Goal: Task Accomplishment & Management: Use online tool/utility

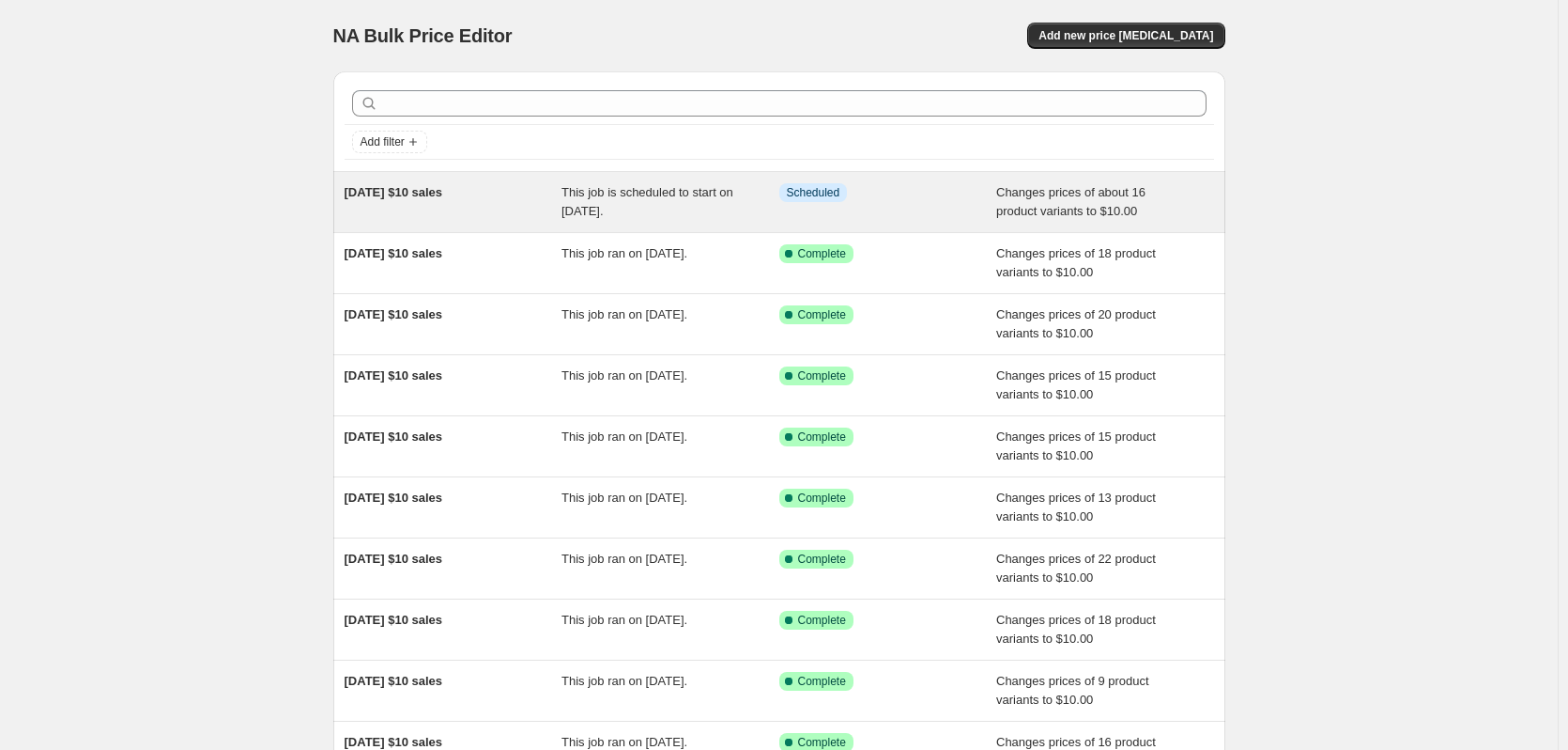
click at [510, 191] on div "[DATE] $10 sales" at bounding box center [453, 202] width 217 height 38
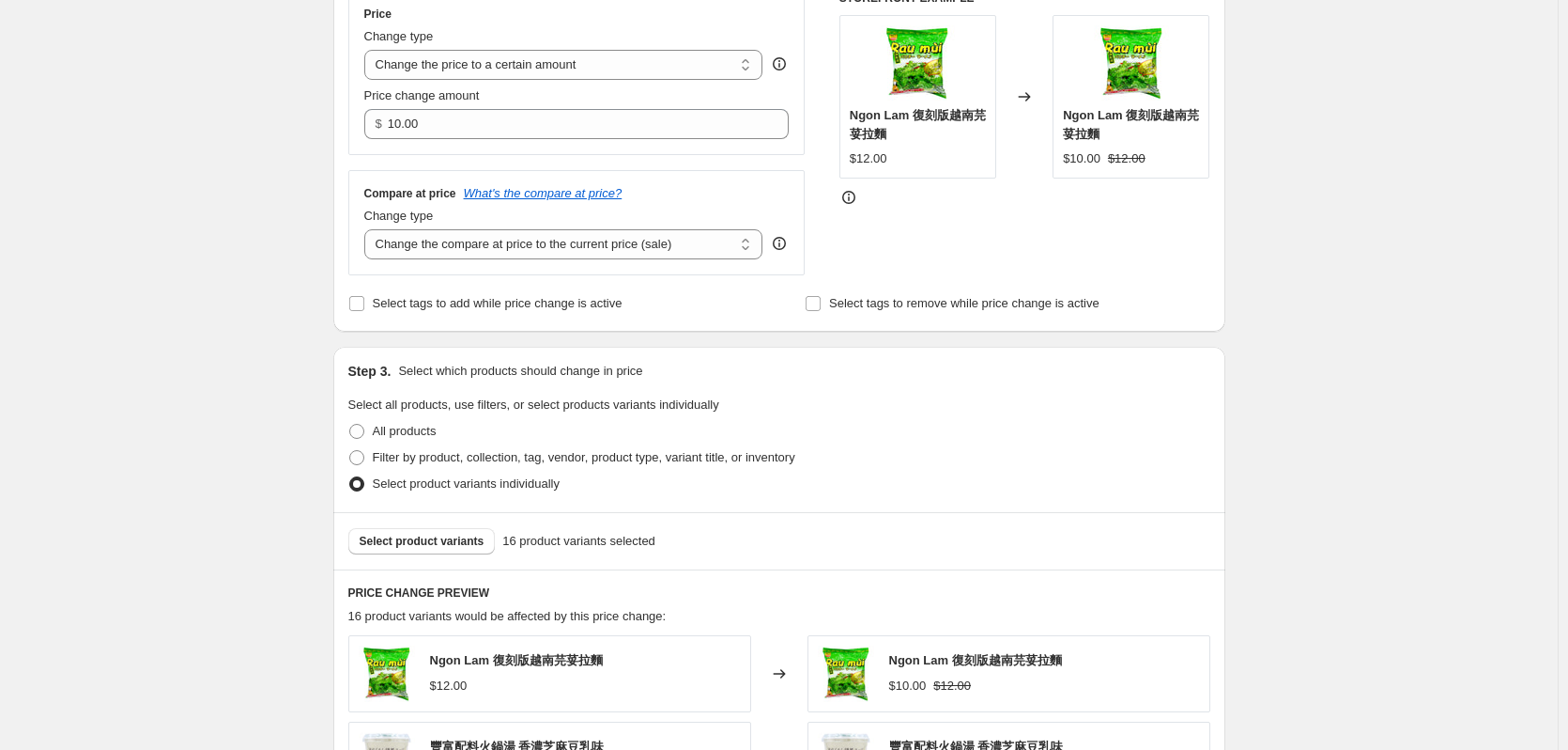
scroll to position [940, 0]
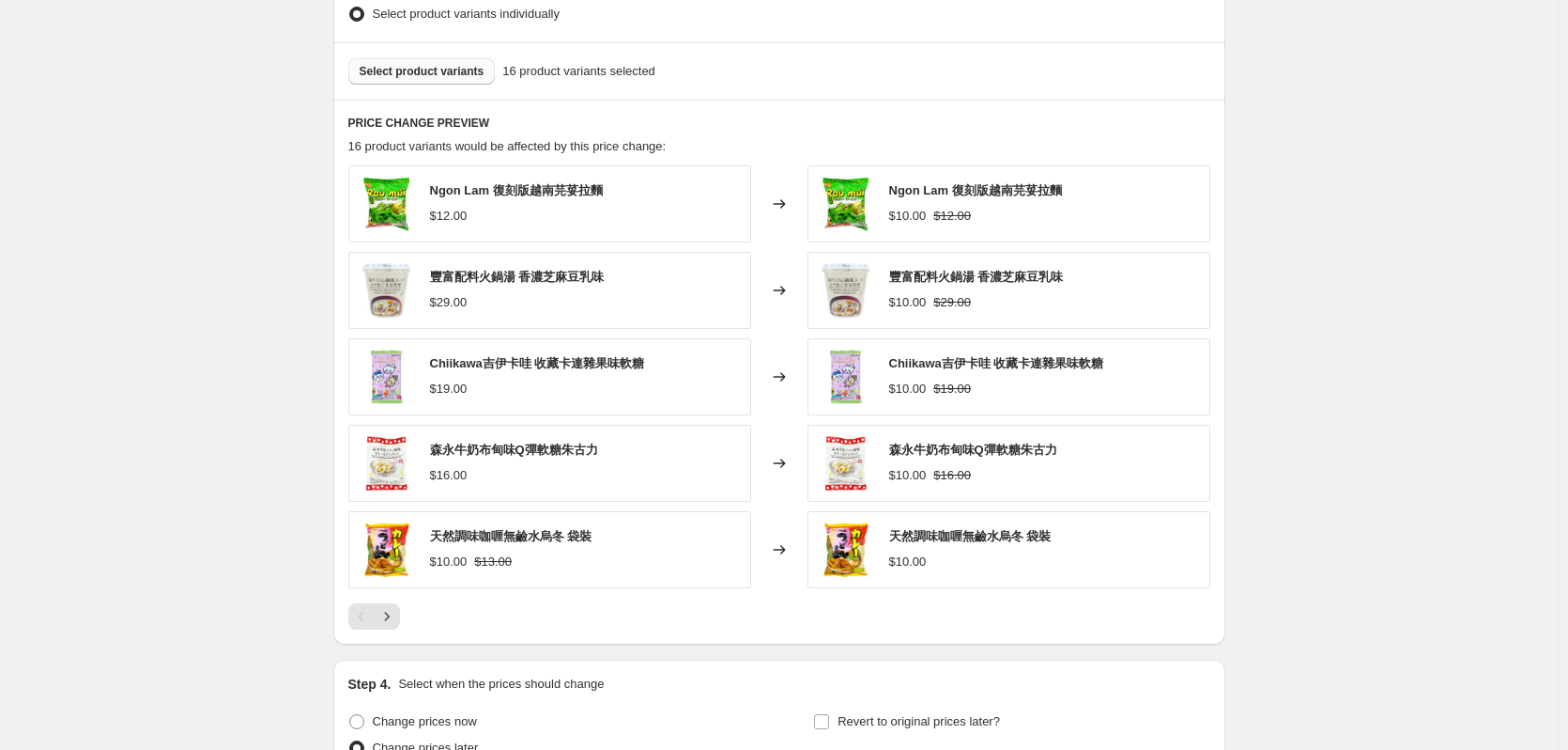
click at [445, 77] on span "Select product variants" at bounding box center [422, 71] width 125 height 15
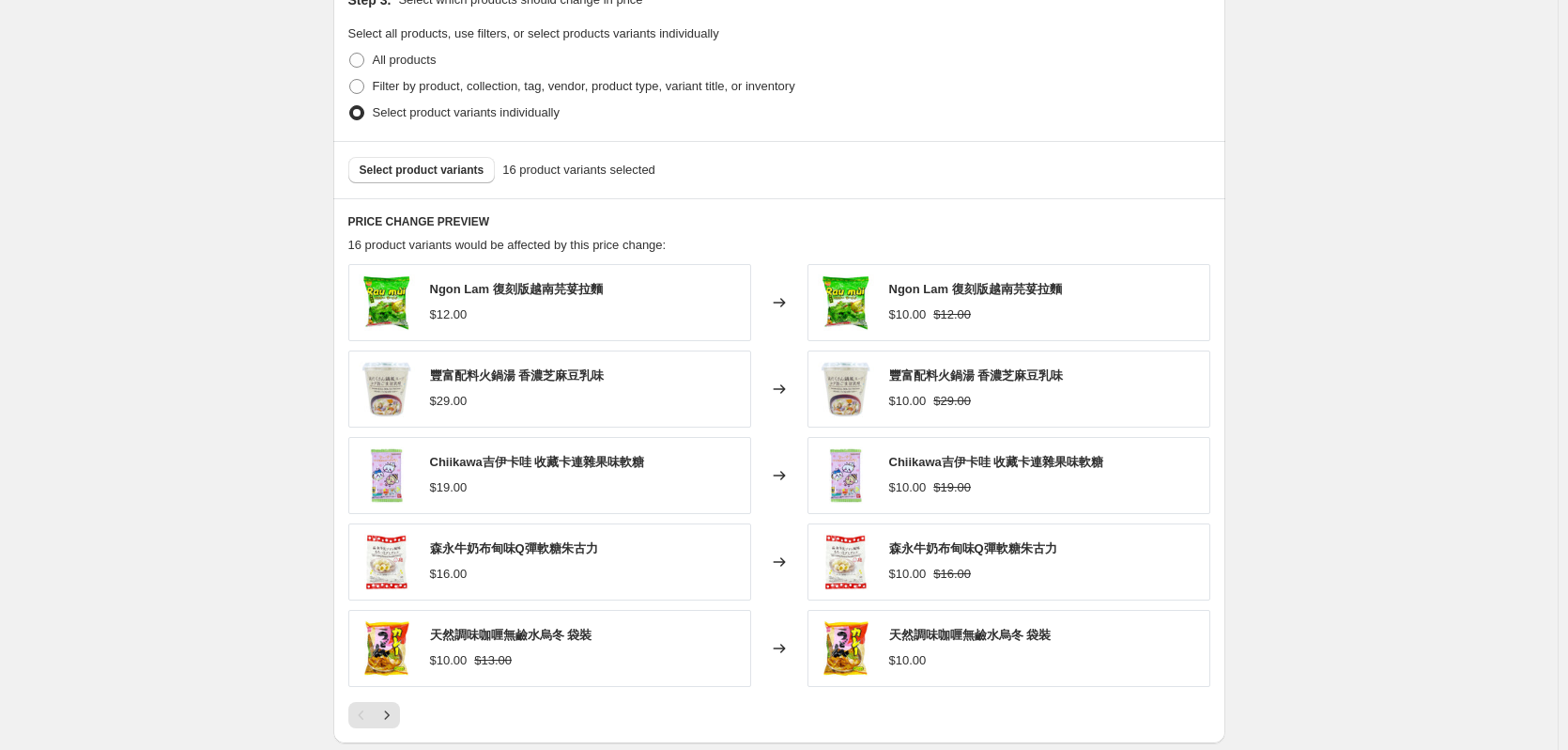
scroll to position [752, 0]
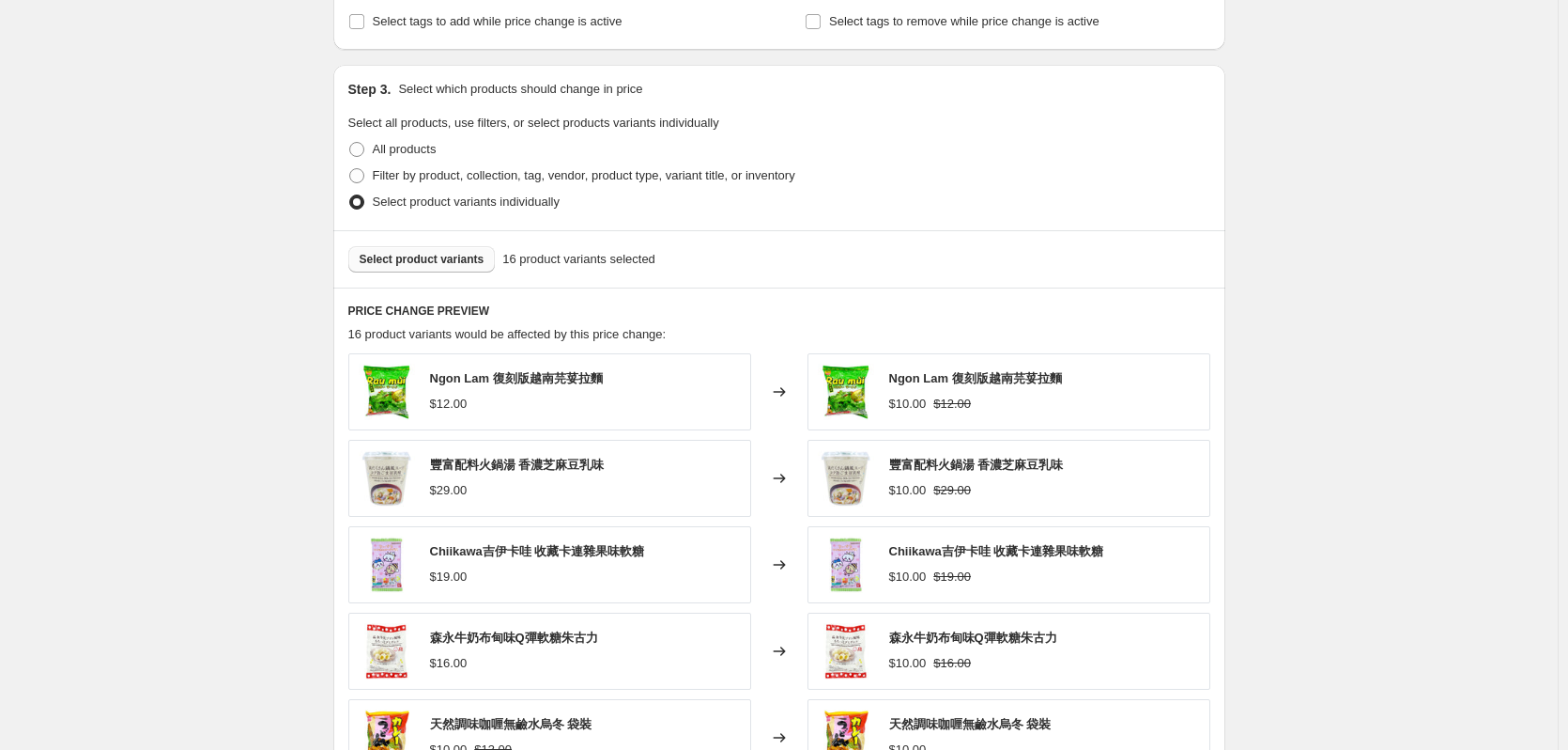
click at [458, 256] on span "Select product variants" at bounding box center [422, 258] width 125 height 15
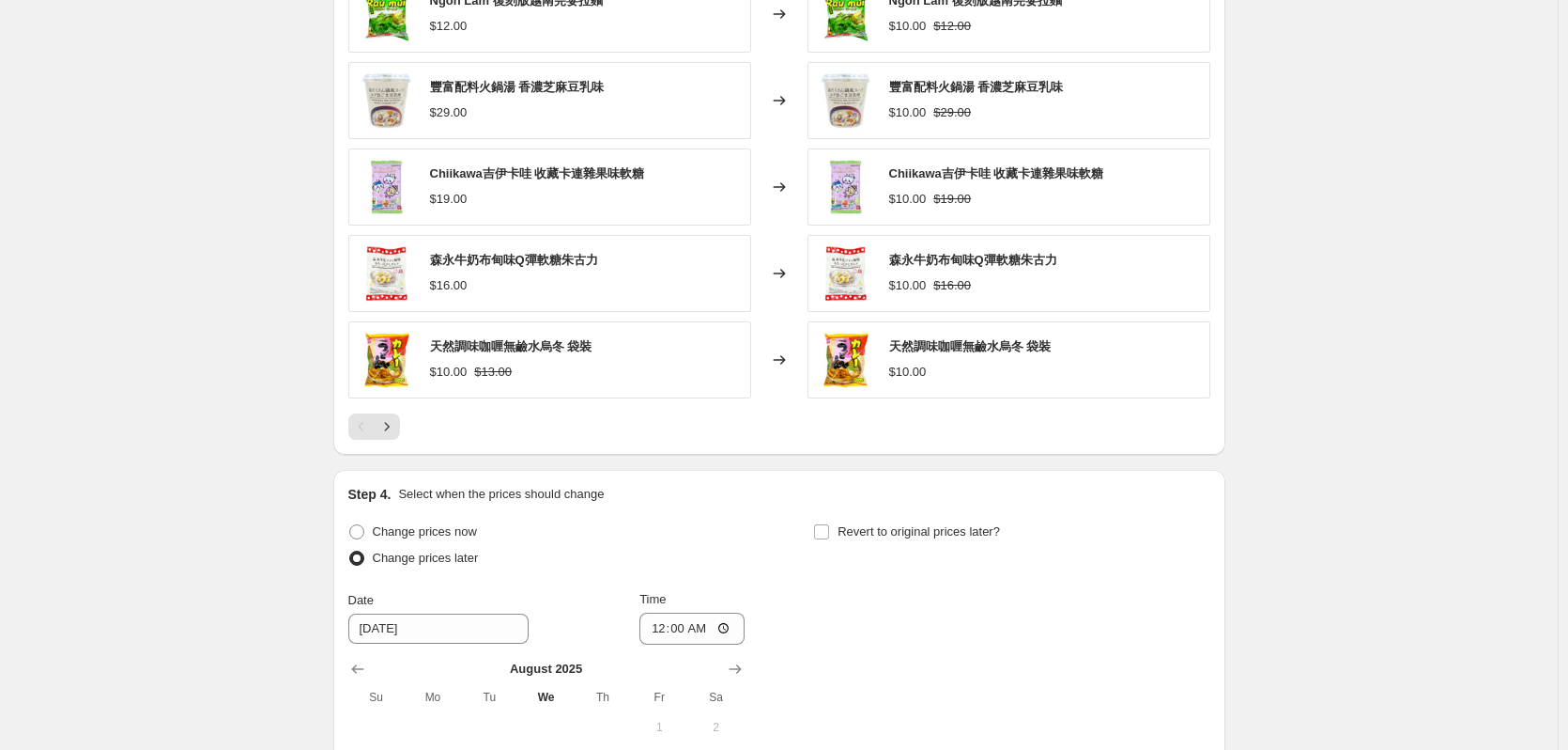
scroll to position [1033, 0]
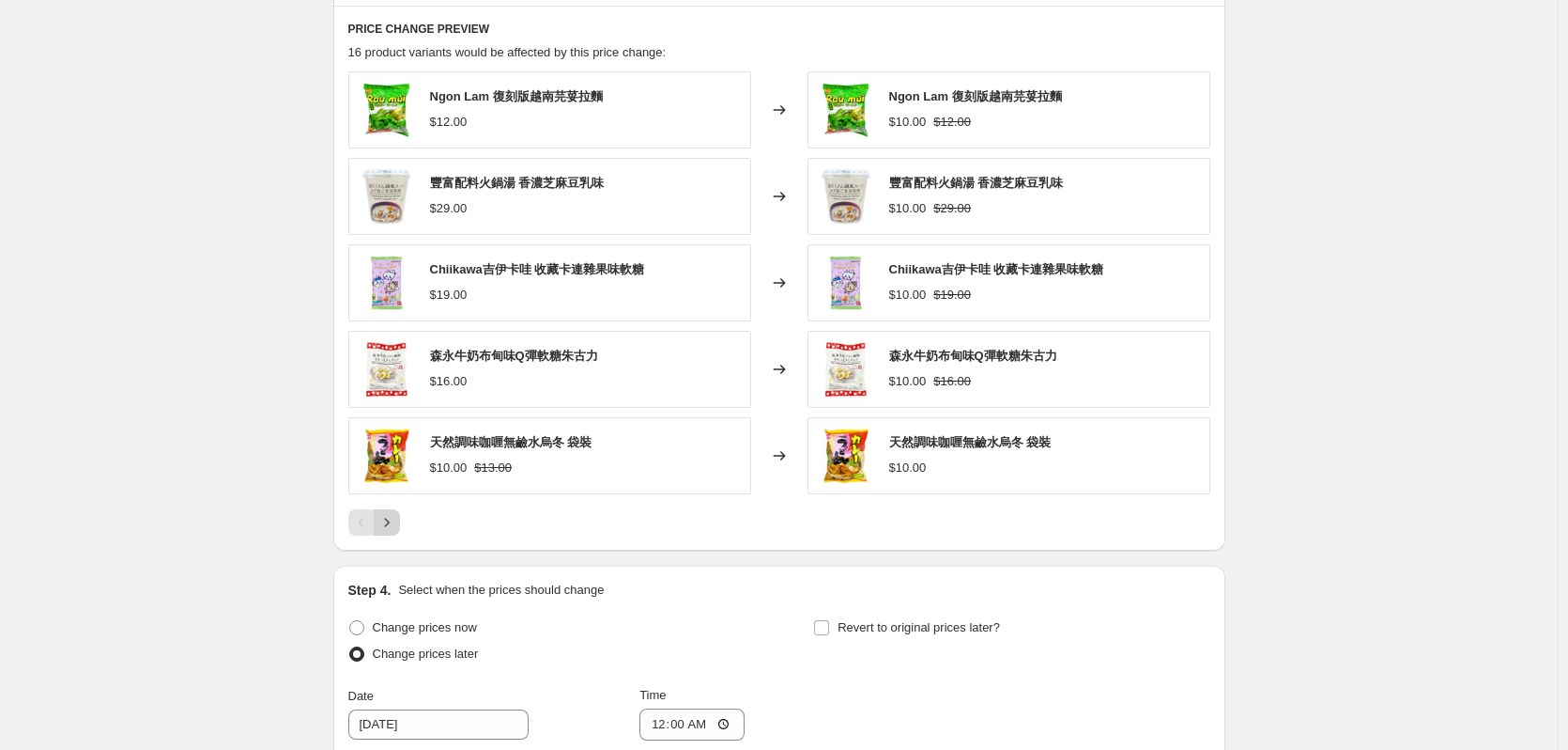
click at [384, 523] on icon "Next" at bounding box center [386, 522] width 19 height 19
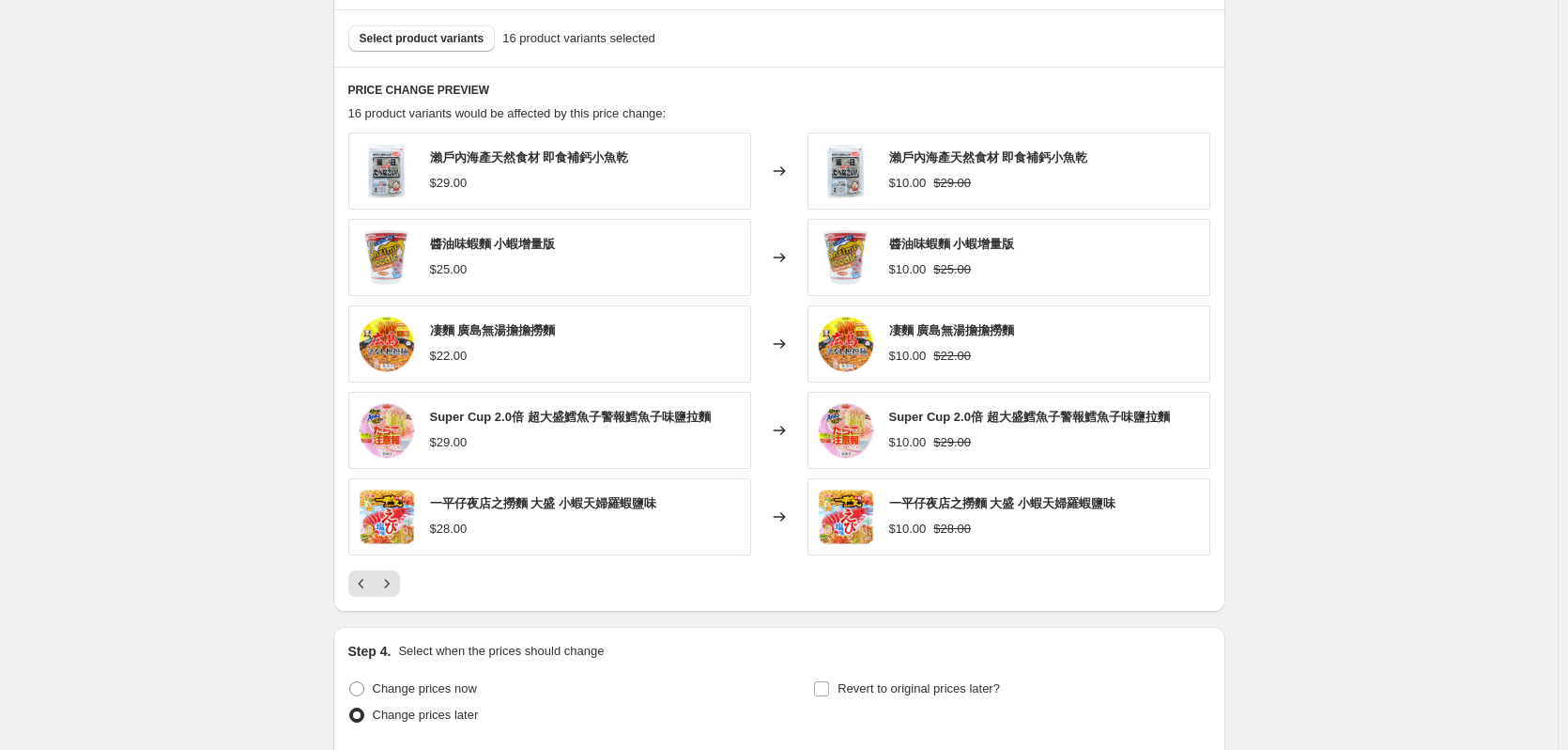
scroll to position [940, 0]
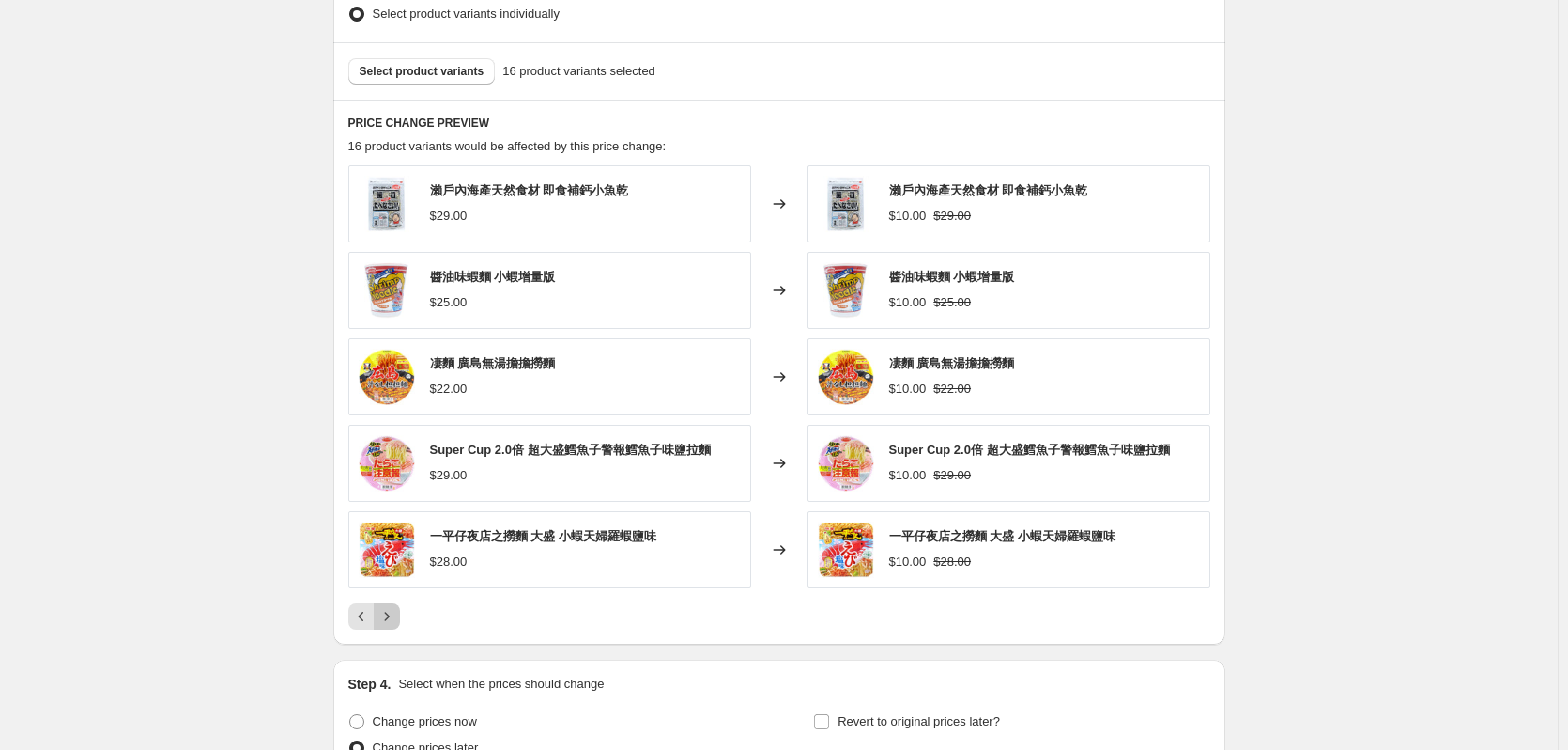
click at [394, 611] on icon "Next" at bounding box center [386, 616] width 19 height 19
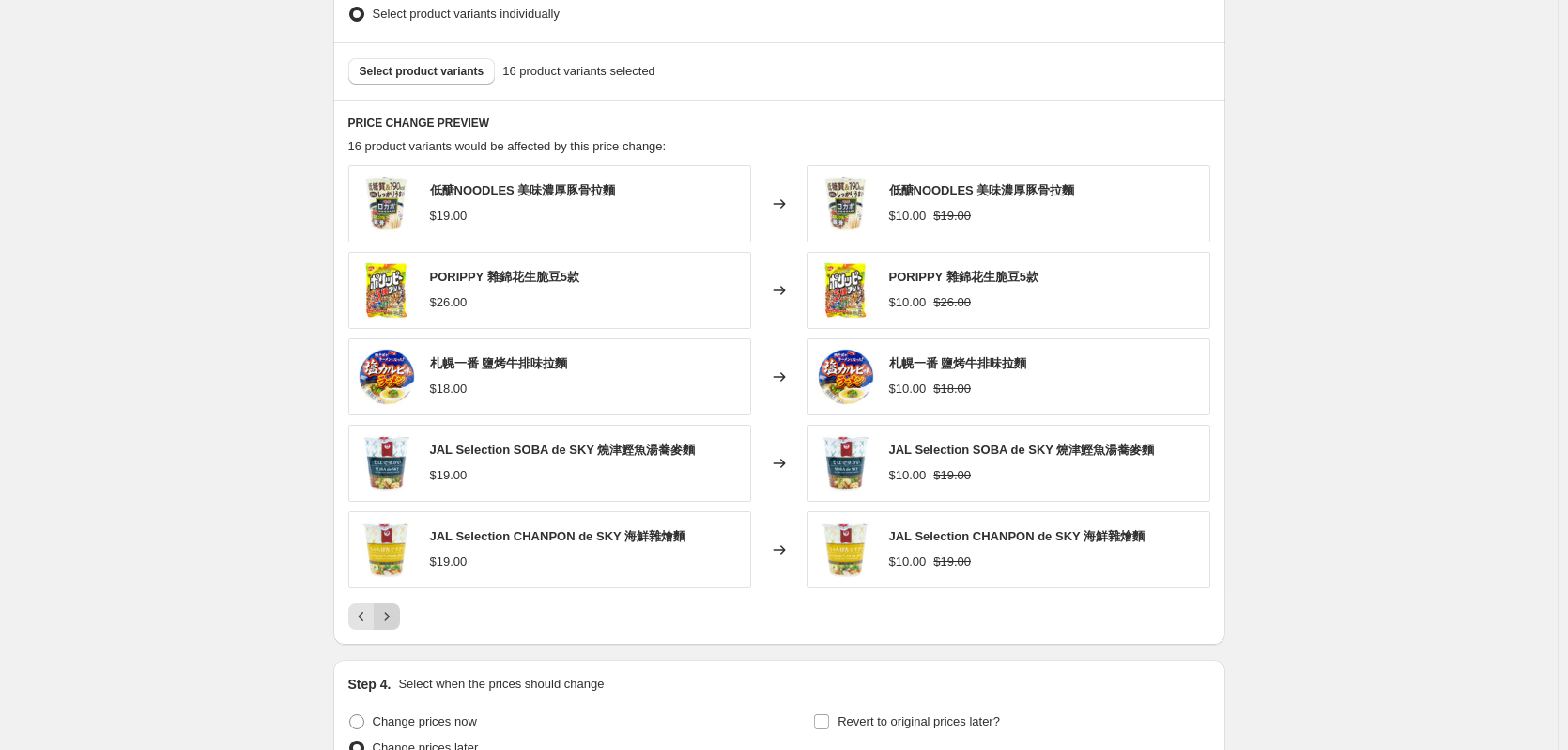
click at [388, 620] on icon "Next" at bounding box center [386, 616] width 5 height 9
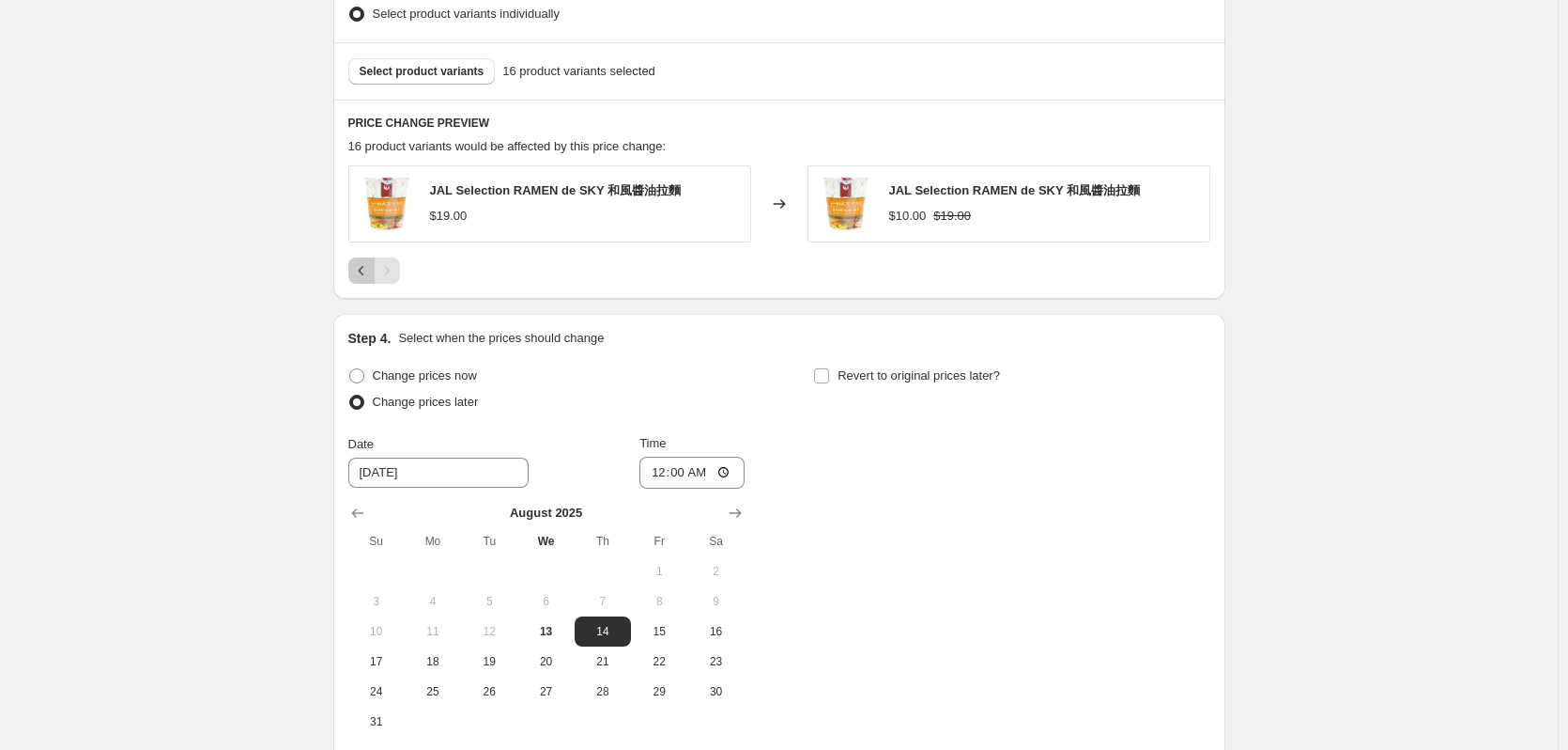
click at [362, 271] on icon "Previous" at bounding box center [361, 270] width 19 height 19
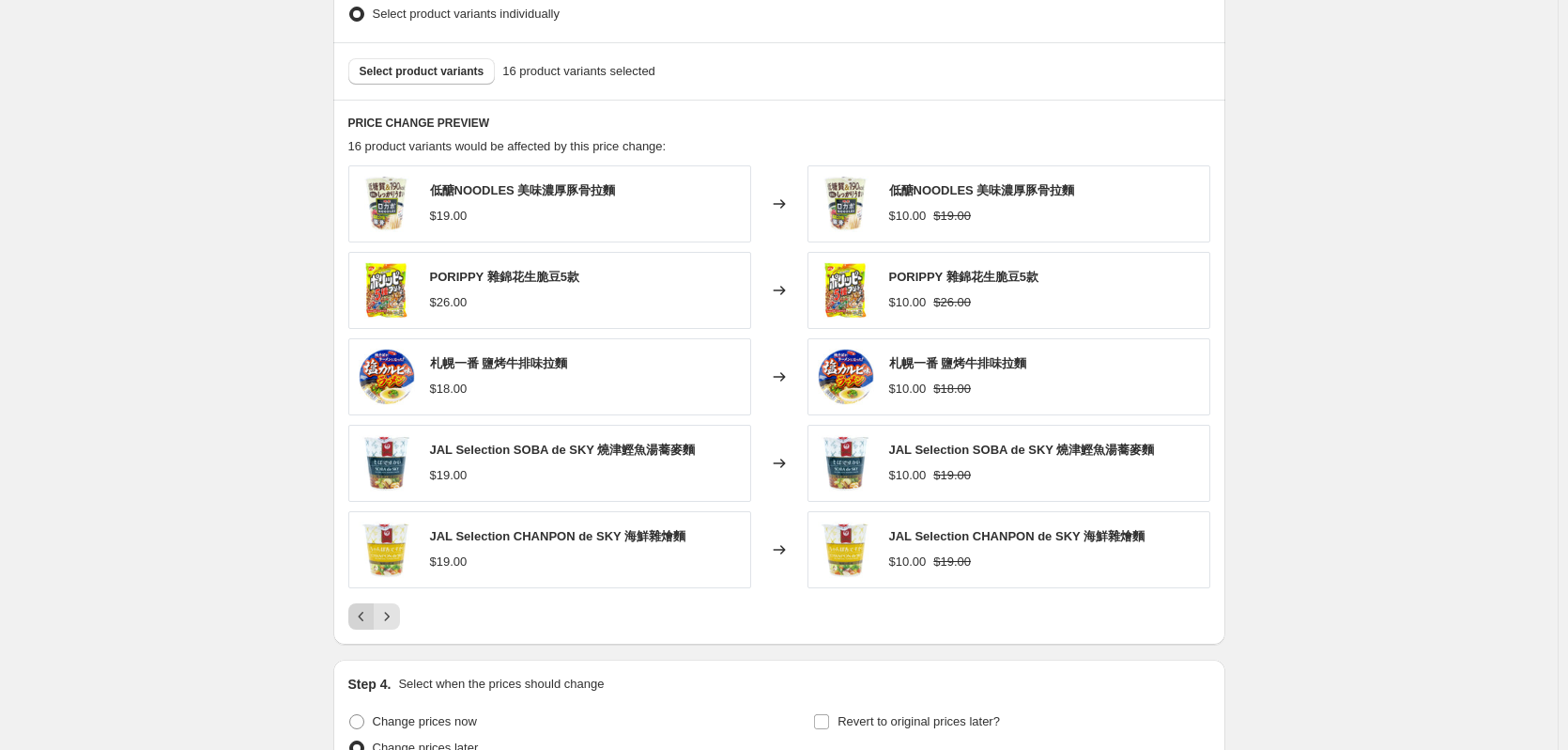
click at [364, 605] on button "Previous" at bounding box center [361, 616] width 26 height 26
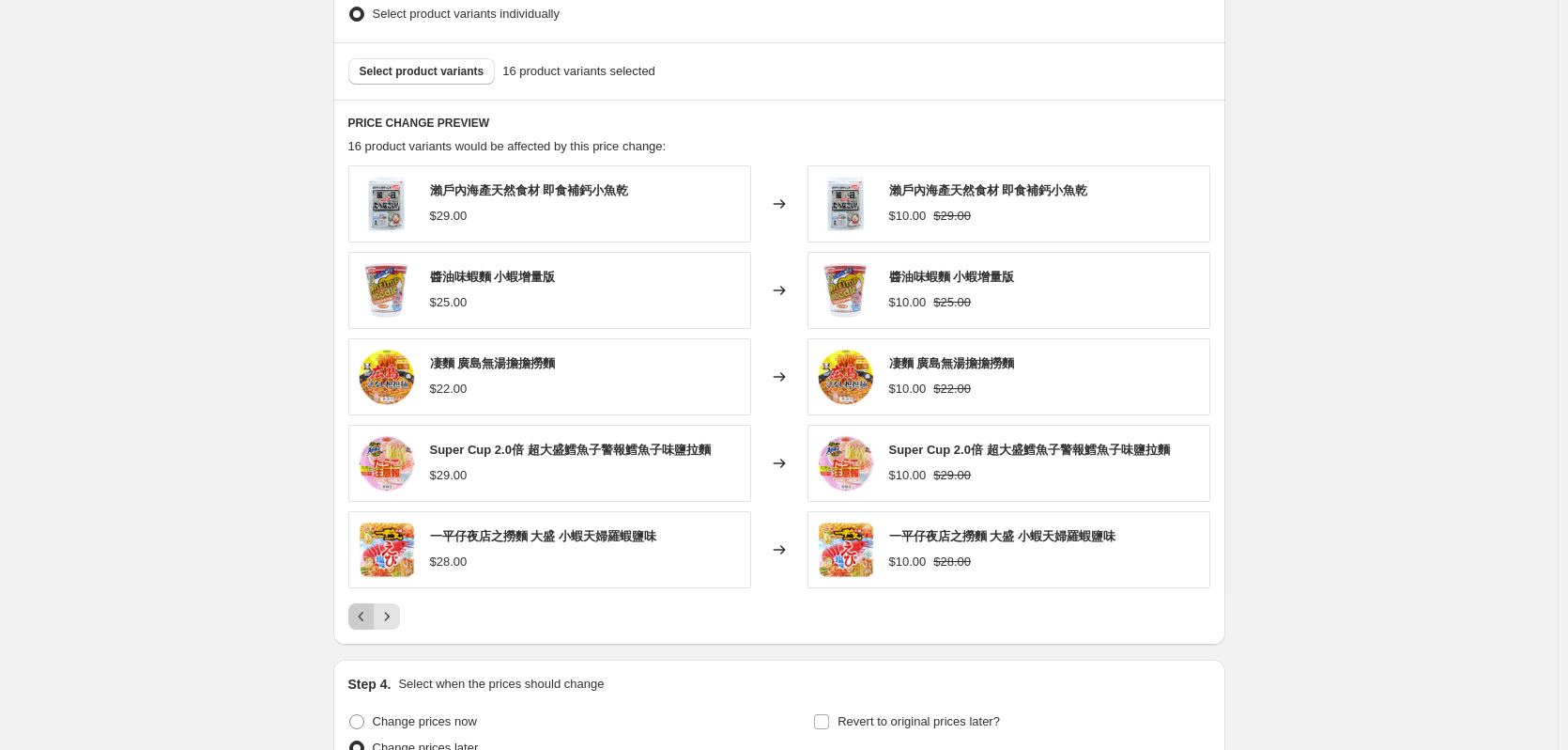
click at [371, 614] on icon "Previous" at bounding box center [361, 616] width 19 height 19
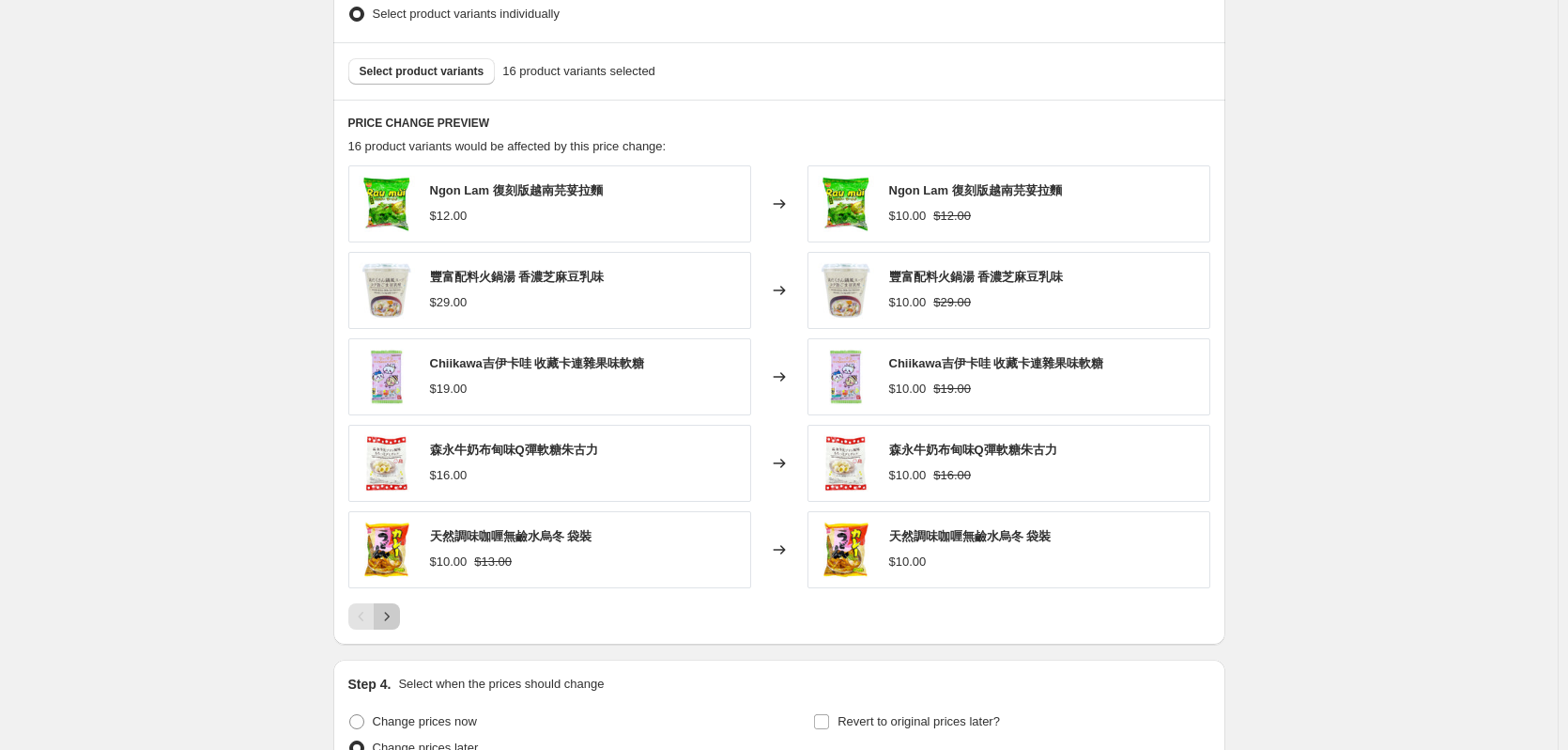
click at [388, 616] on icon "Next" at bounding box center [386, 616] width 5 height 9
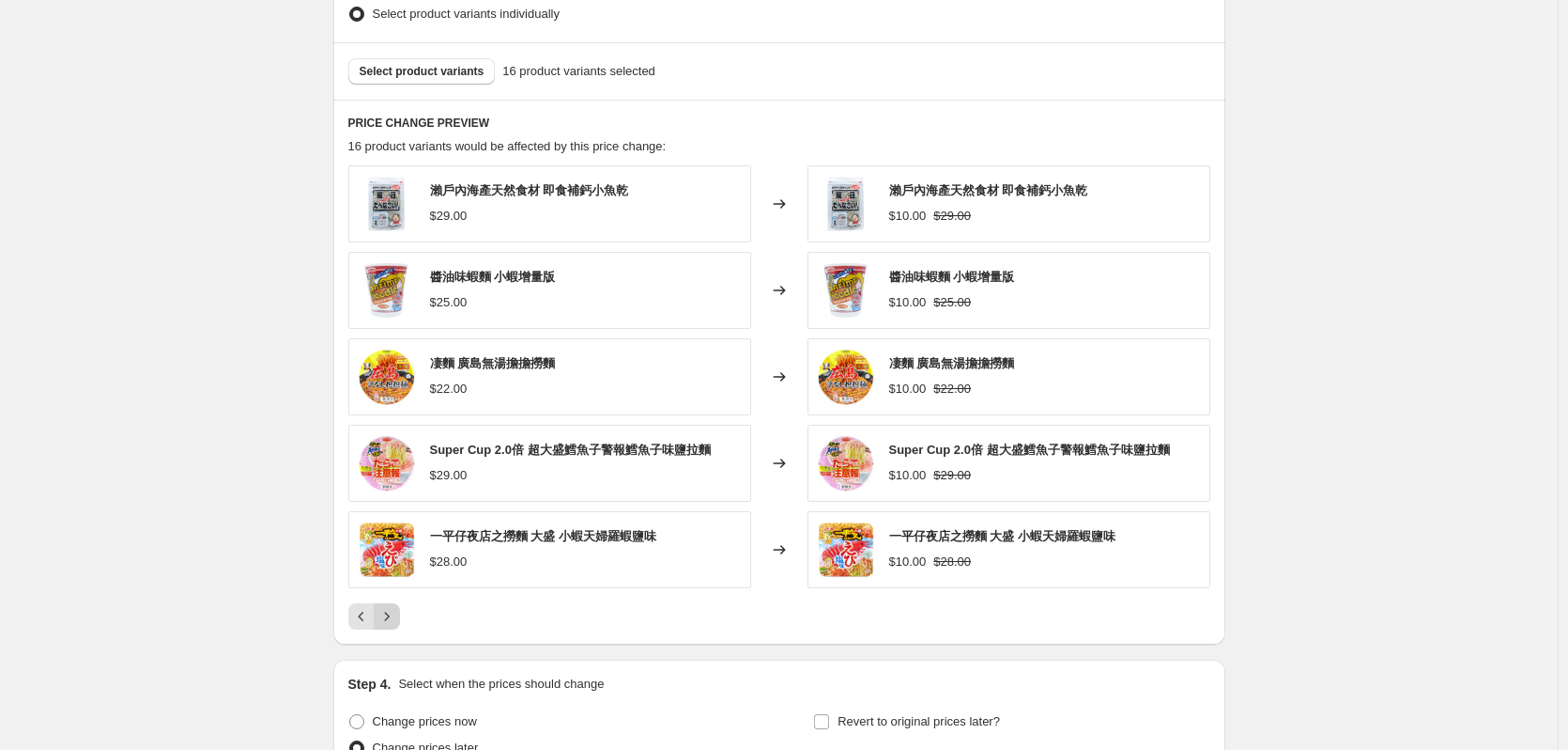
click at [388, 616] on icon "Next" at bounding box center [386, 616] width 5 height 9
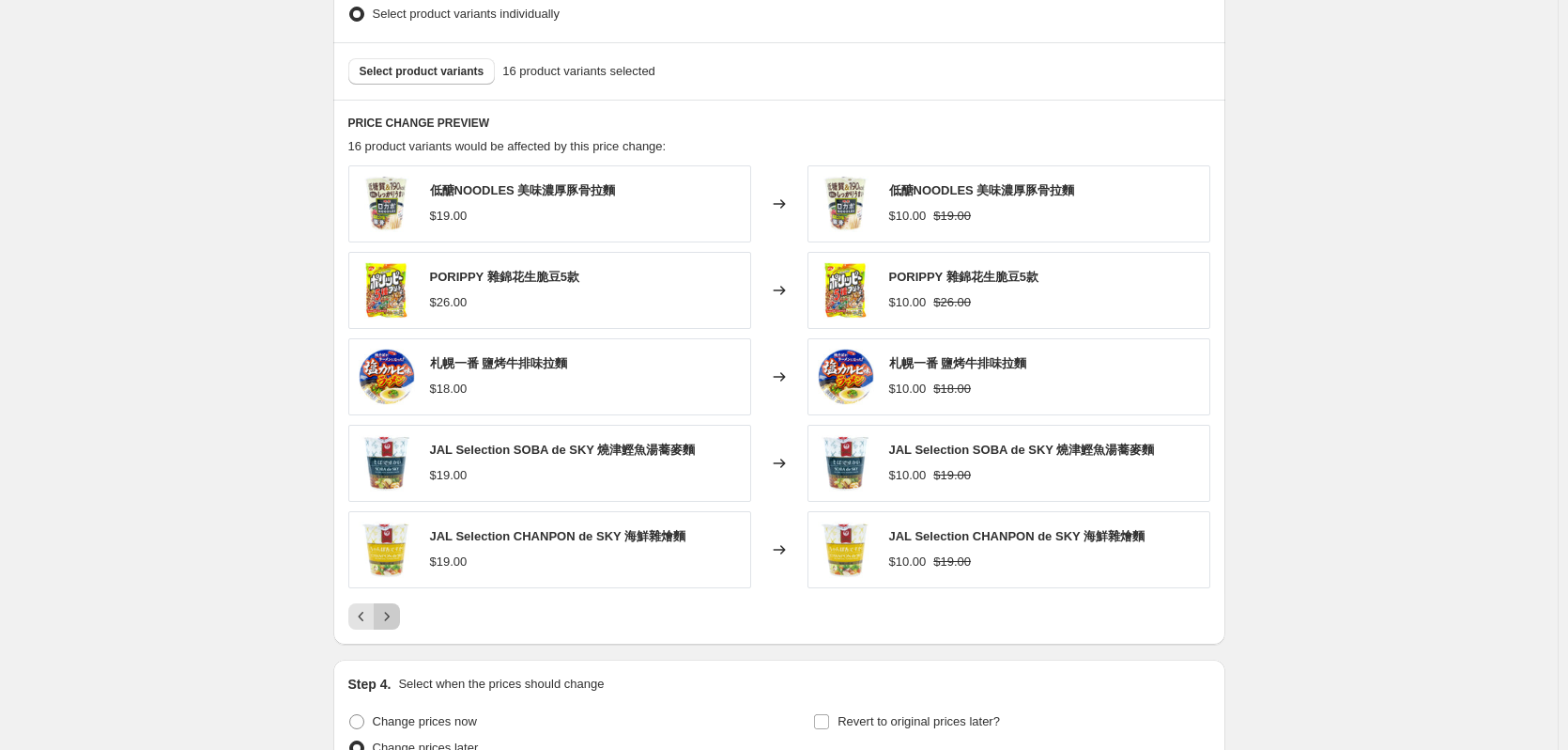
click at [396, 619] on icon "Next" at bounding box center [386, 616] width 19 height 19
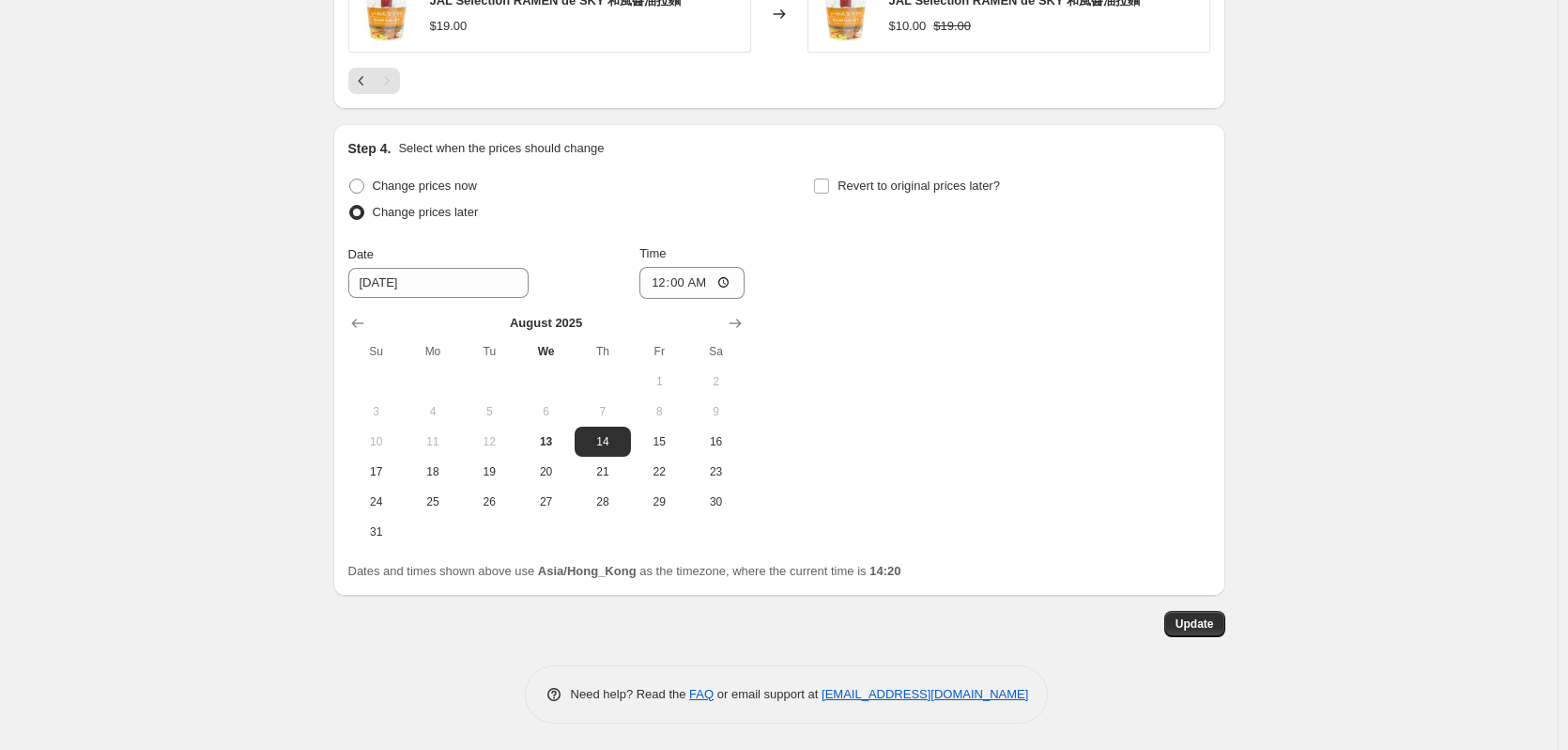
scroll to position [1131, 0]
